Goal: Information Seeking & Learning: Find specific fact

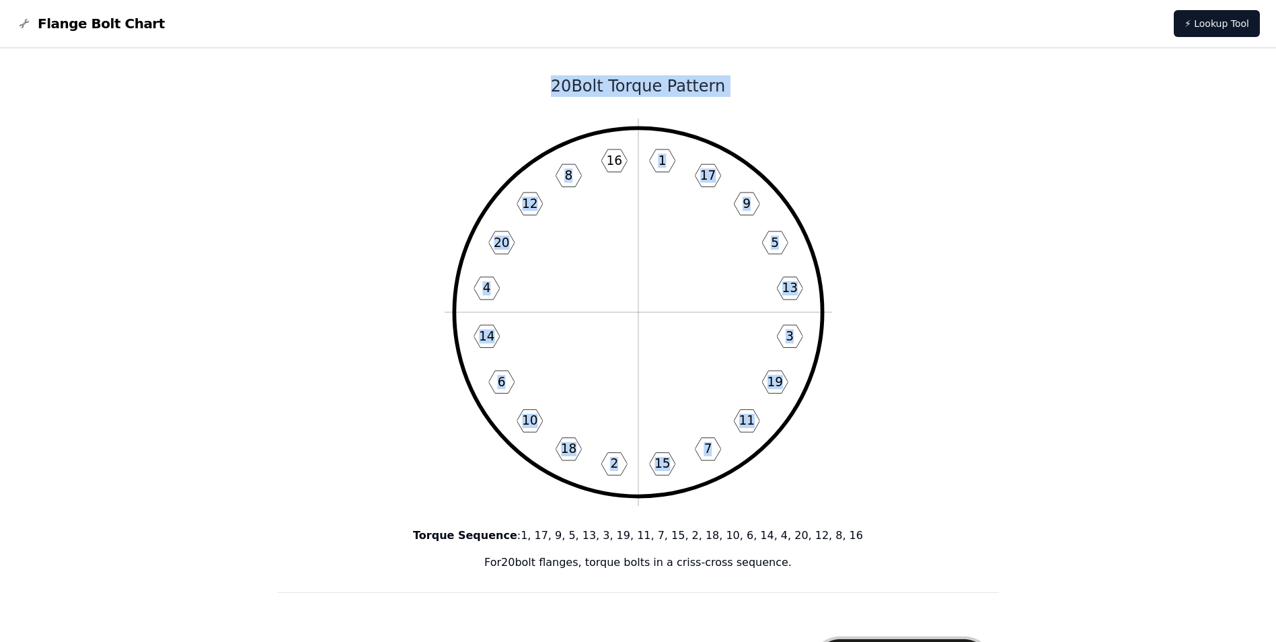
drag, startPoint x: 381, startPoint y: 77, endPoint x: 569, endPoint y: 192, distance: 220.6
drag, startPoint x: 456, startPoint y: 79, endPoint x: 634, endPoint y: 159, distance: 195.3
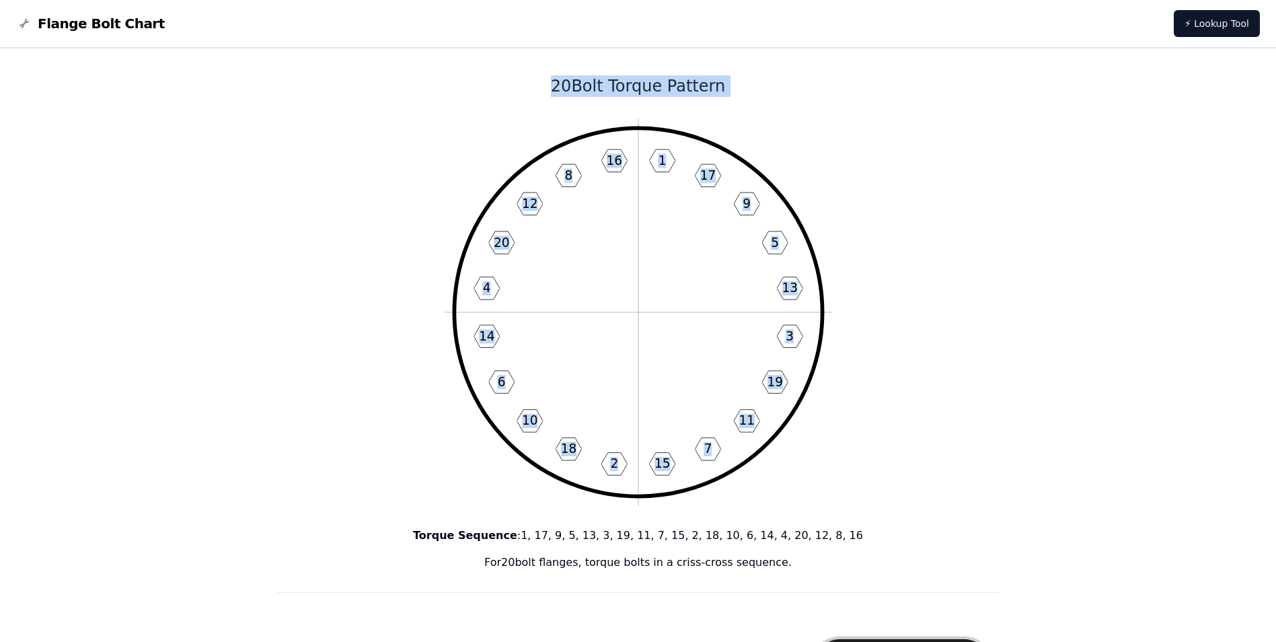
copy div "20 Bolt Torque Pattern 1 17 9 5 13 3 19 11 7 15 2 18 10 6 14 4 20 12 8 16"
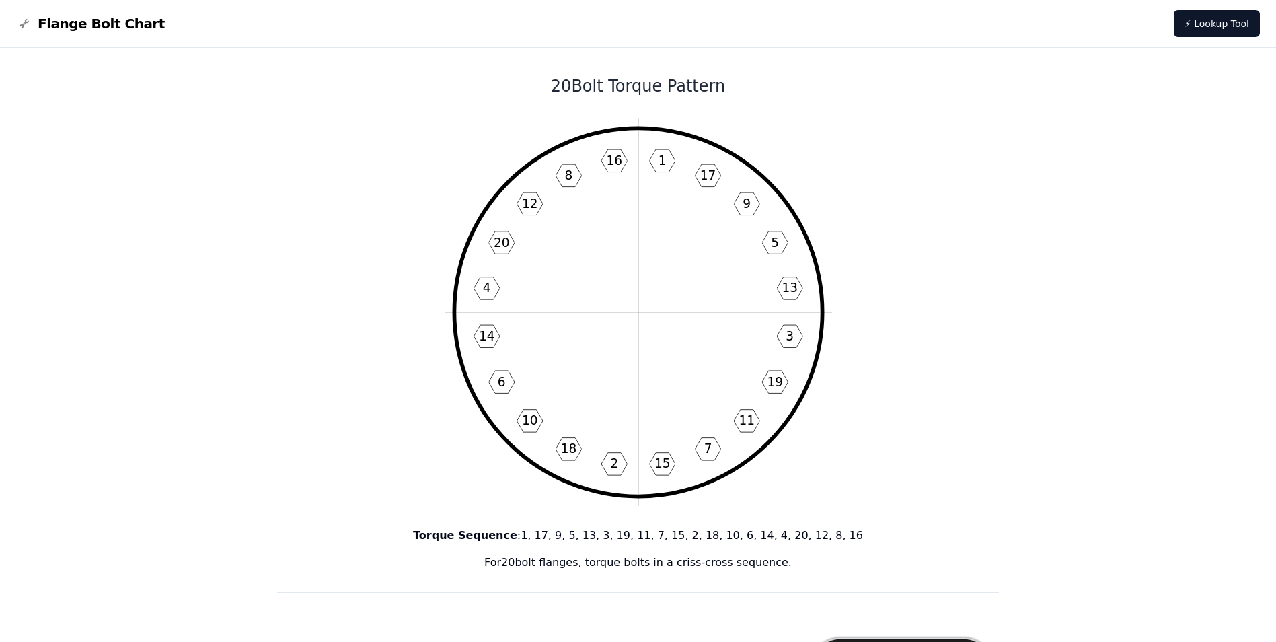
drag, startPoint x: 281, startPoint y: 59, endPoint x: 856, endPoint y: 578, distance: 774.7
copy div "20 Bolt Torque Pattern 1 17 9 5 13 3 19 11 7 15 2 18 10 6 14 4 20 12 8 16 Torqu…"
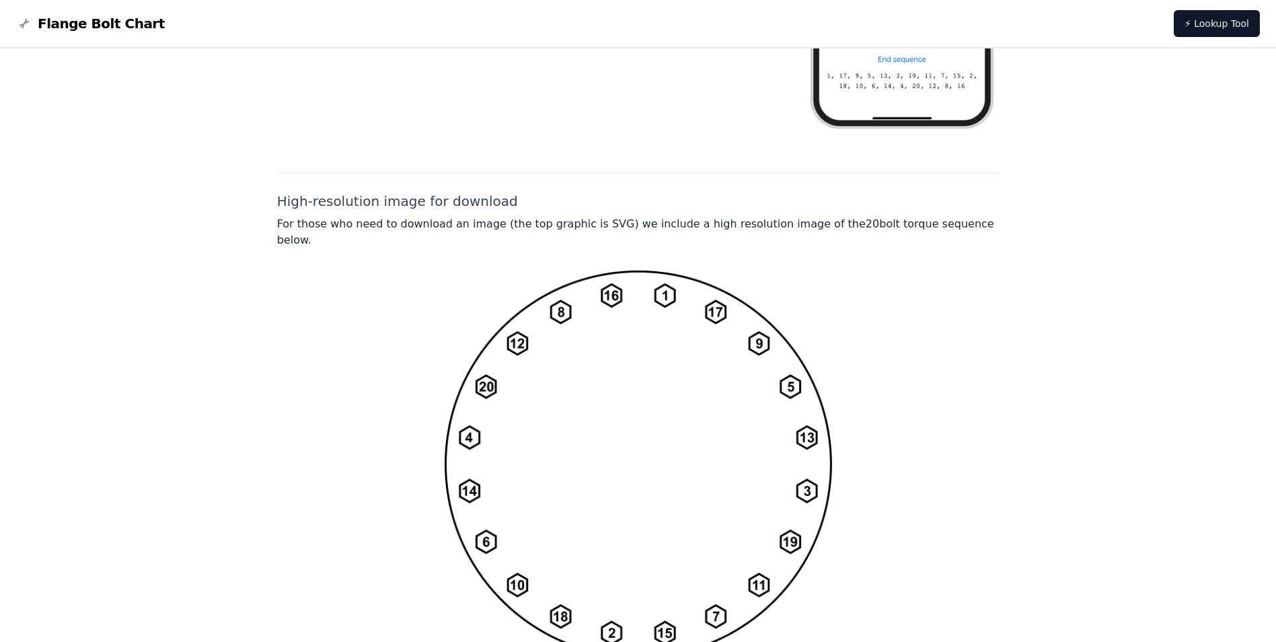
scroll to position [952, 0]
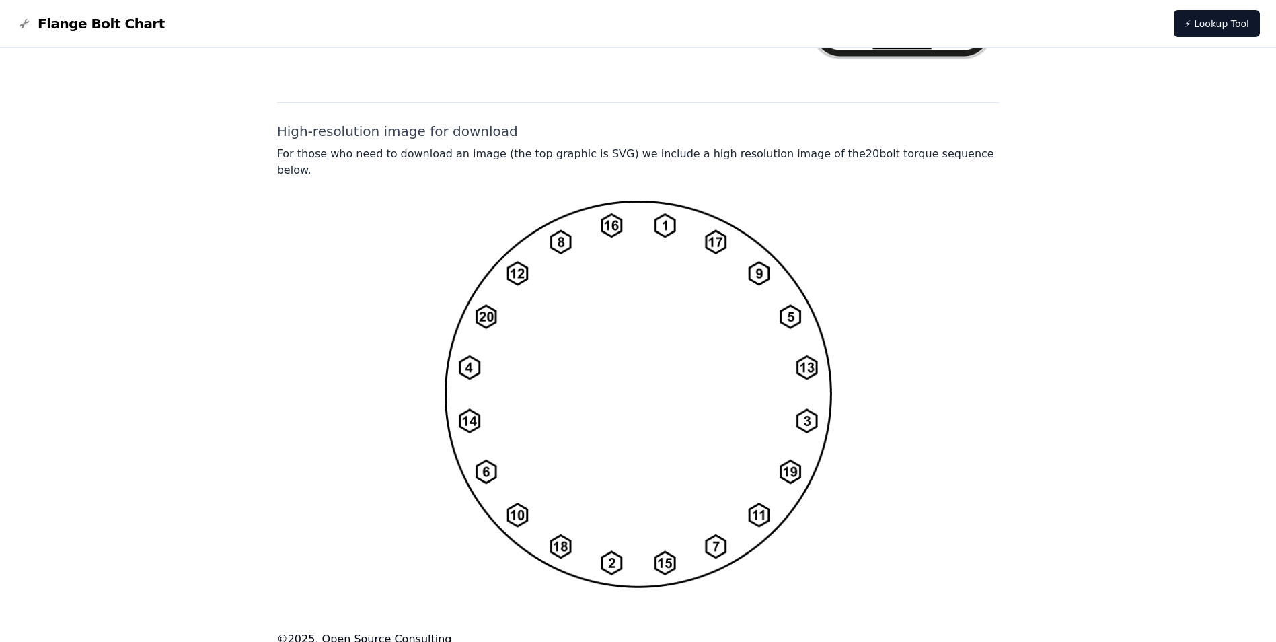
click at [317, 252] on div at bounding box center [638, 394] width 722 height 388
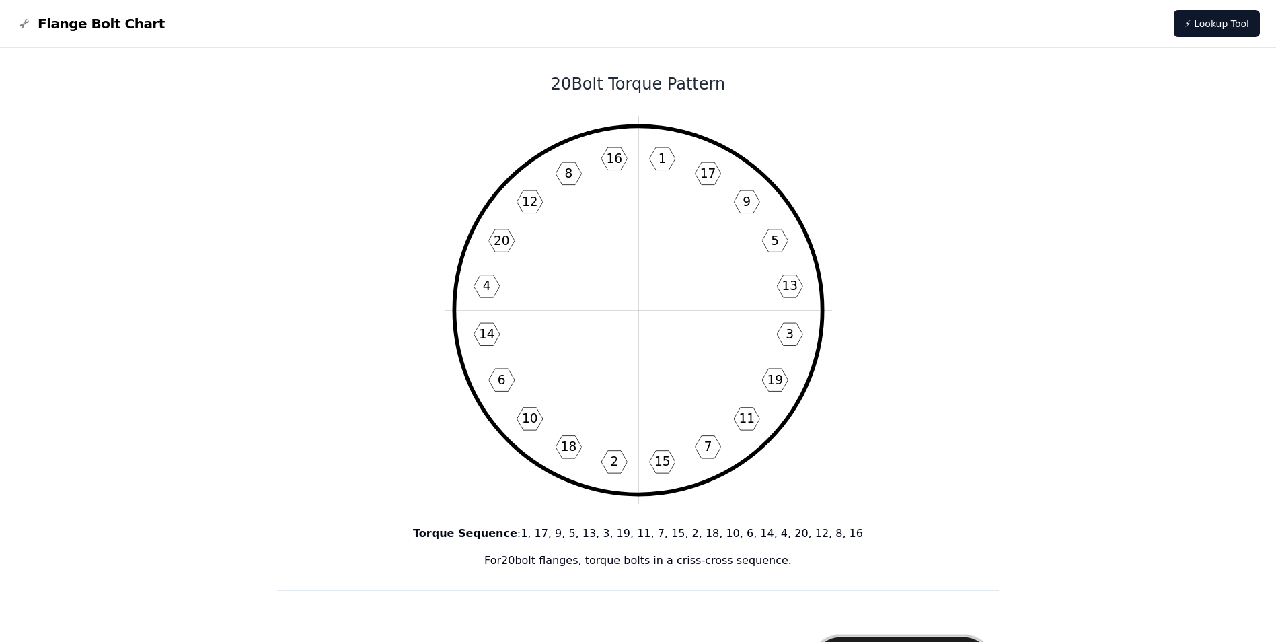
scroll to position [0, 0]
